Goal: Transaction & Acquisition: Purchase product/service

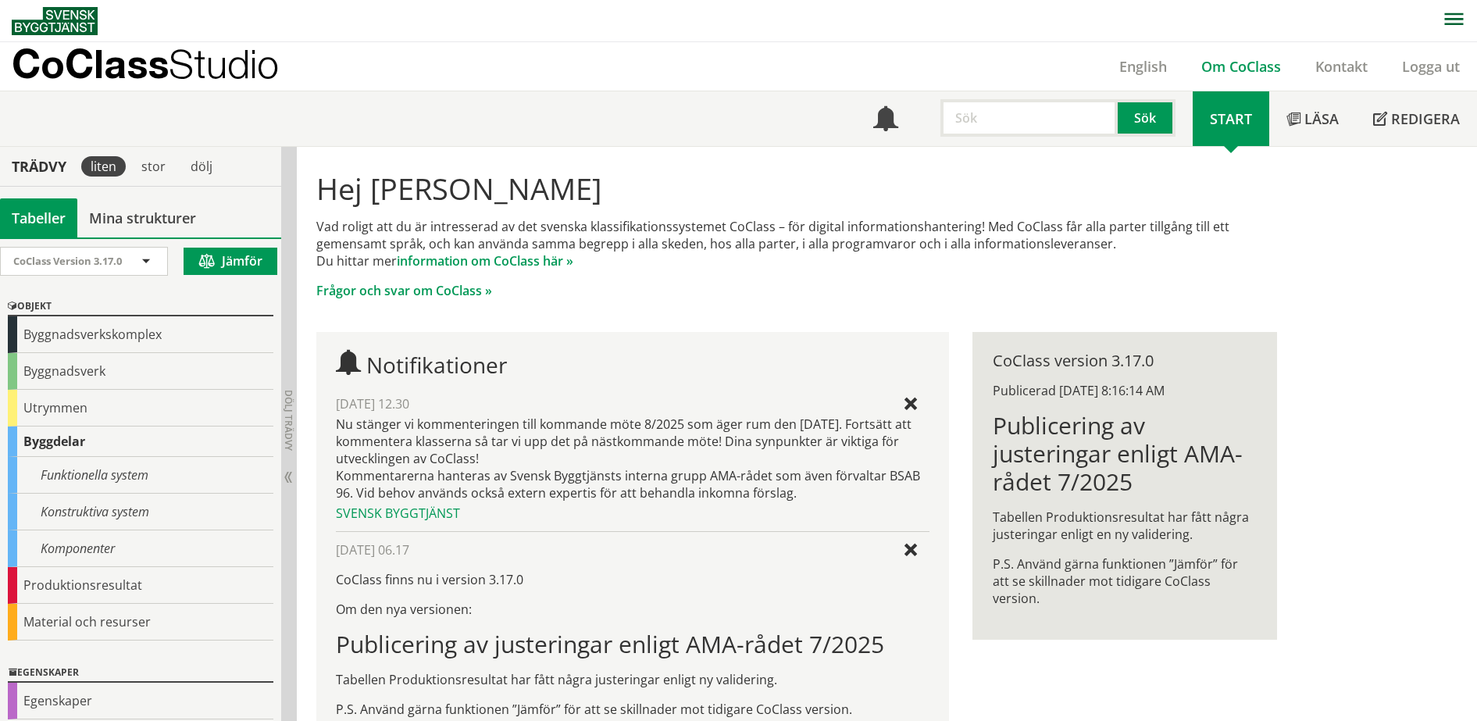
click at [1220, 60] on link "Om CoClass" at bounding box center [1241, 66] width 114 height 19
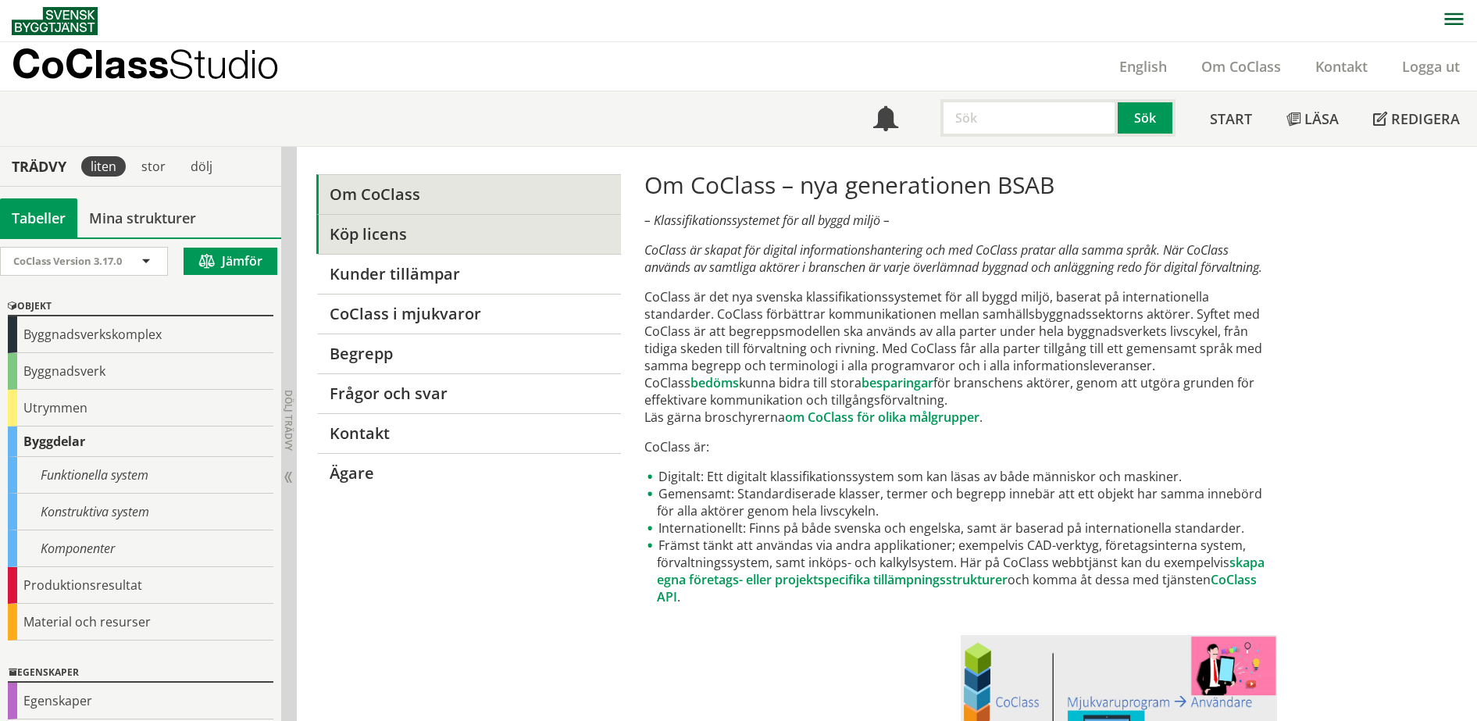
click at [414, 227] on link "Köp licens" at bounding box center [468, 234] width 304 height 40
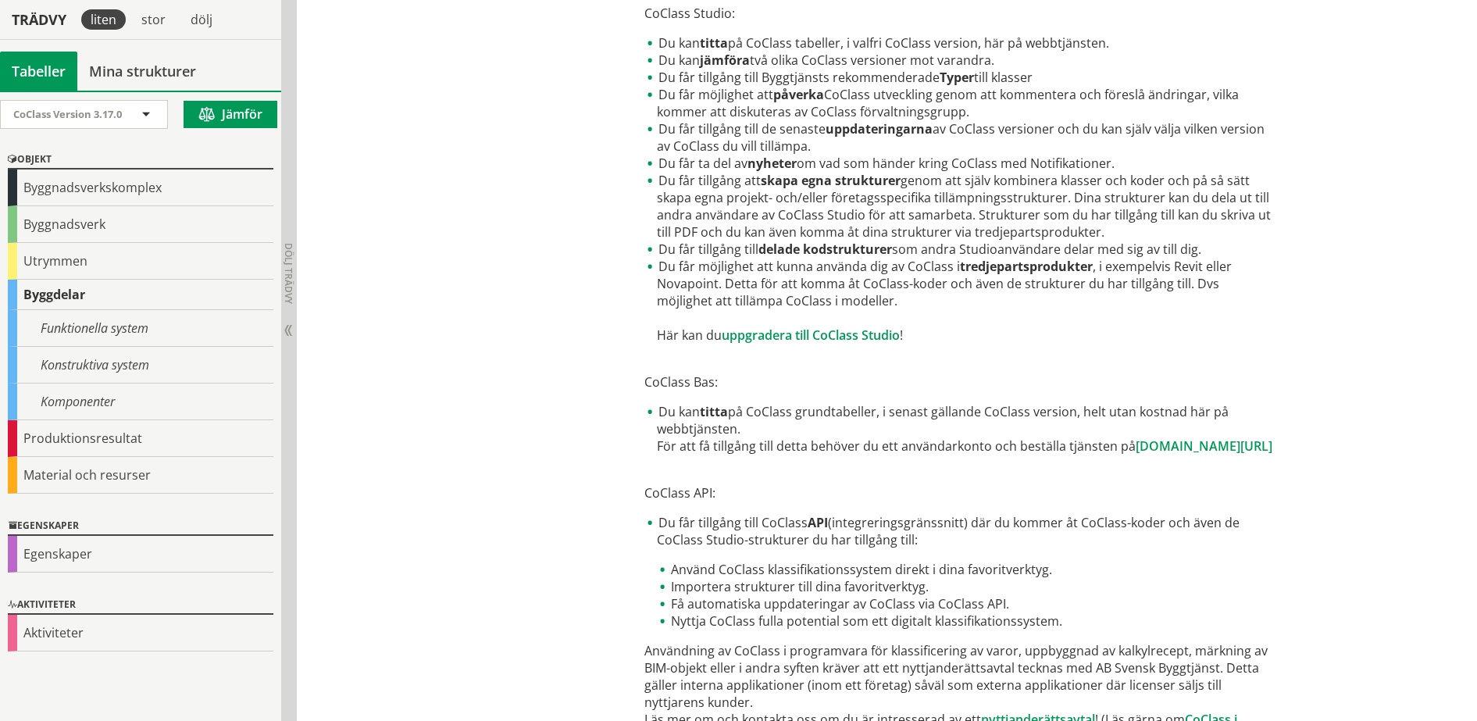
scroll to position [662, 0]
